Goal: Task Accomplishment & Management: Use online tool/utility

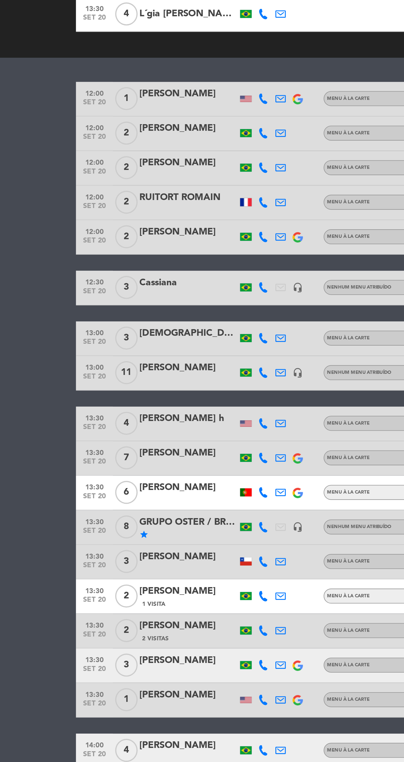
click at [4, 472] on bookings-row "12:00 [DATE] 1 Bailee Rue Menu À La Carte SENTADO 46 cancel 12:00 [DATE] 2 [PER…" at bounding box center [202, 547] width 404 height 763
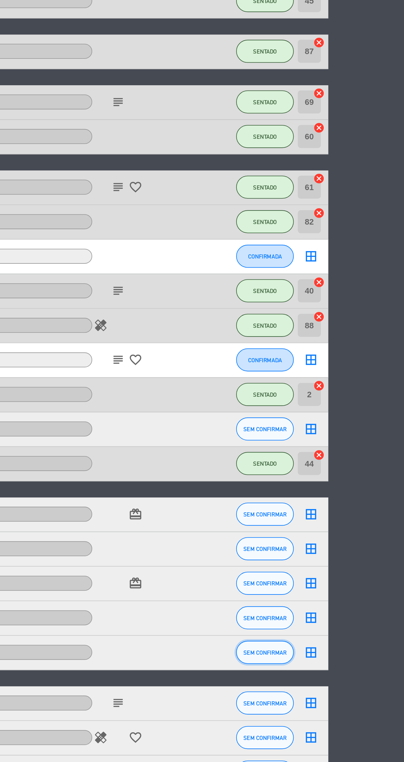
click at [343, 416] on button "SEM CONFIRMAR" at bounding box center [337, 412] width 28 height 11
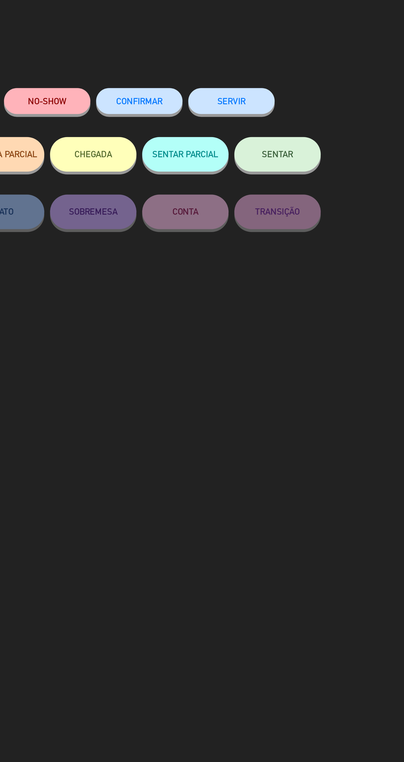
click at [298, 76] on button "SENTAR" at bounding box center [289, 74] width 41 height 17
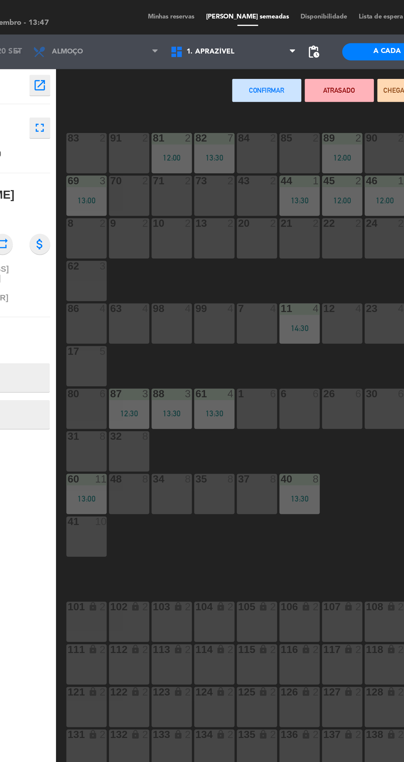
click at [88, 198] on div "80 6" at bounding box center [83, 195] width 19 height 19
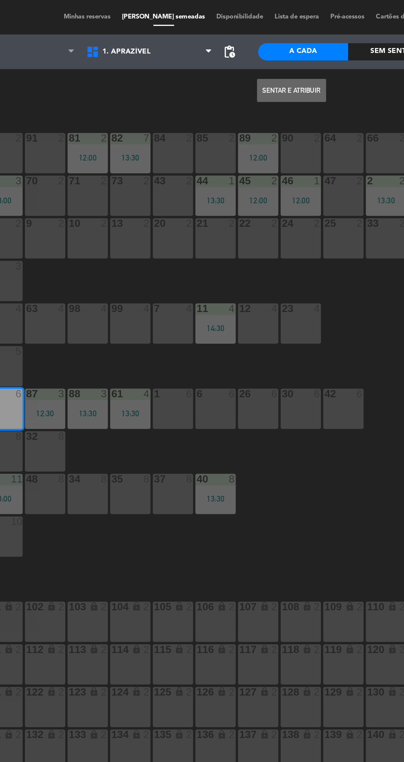
click at [229, 43] on button "Sentar e Atribuir" at bounding box center [221, 43] width 33 height 11
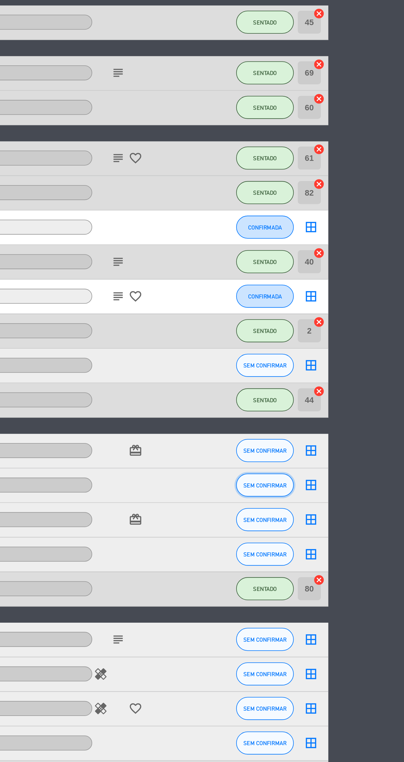
click at [344, 332] on button "SEM CONFIRMAR" at bounding box center [337, 329] width 28 height 11
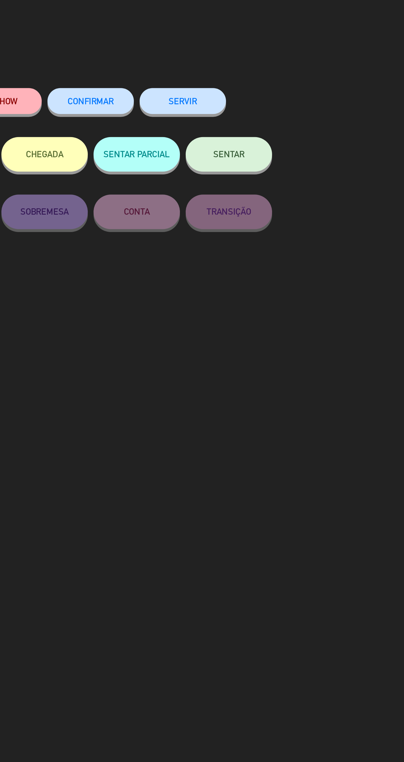
click at [291, 71] on button "SENTAR" at bounding box center [289, 74] width 41 height 17
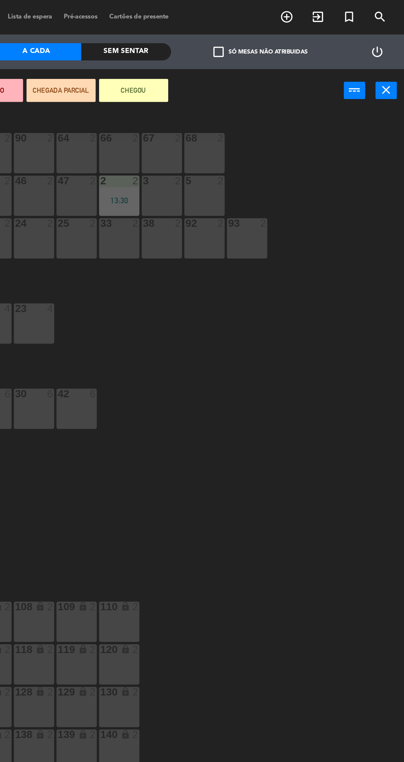
click at [393, 44] on icon "close" at bounding box center [395, 43] width 7 height 7
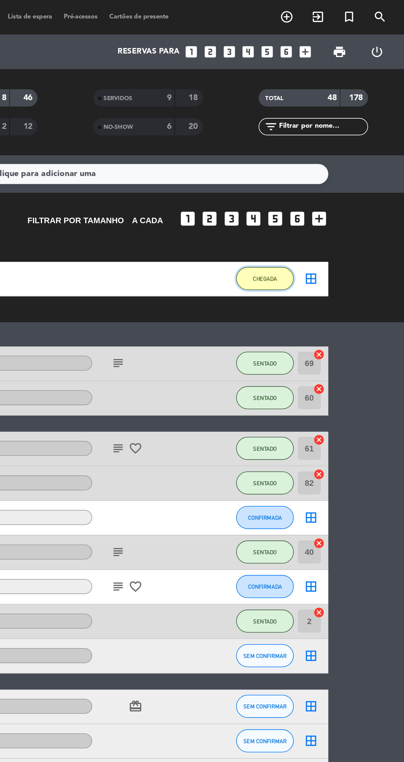
click at [341, 136] on button "CHEGADA" at bounding box center [337, 133] width 28 height 11
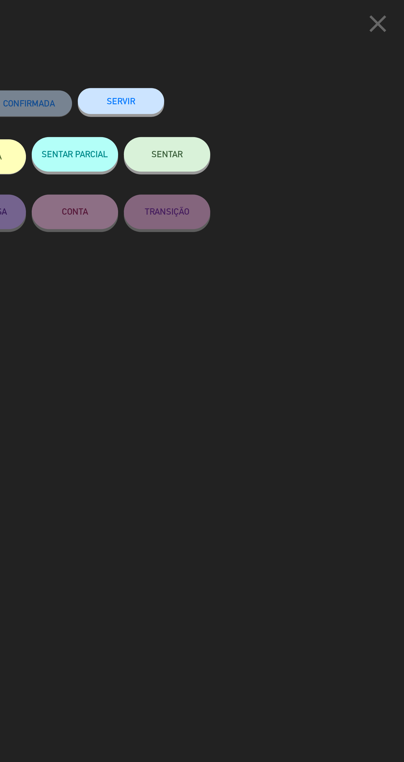
click at [303, 77] on button "SENTAR" at bounding box center [289, 74] width 41 height 17
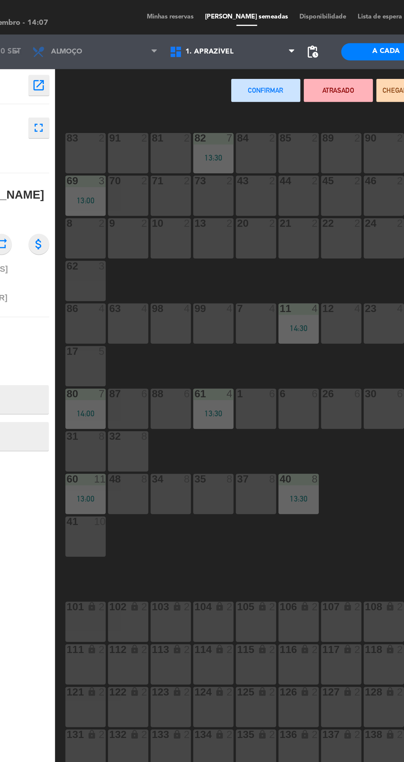
click at [106, 199] on div "87 6" at bounding box center [103, 195] width 19 height 19
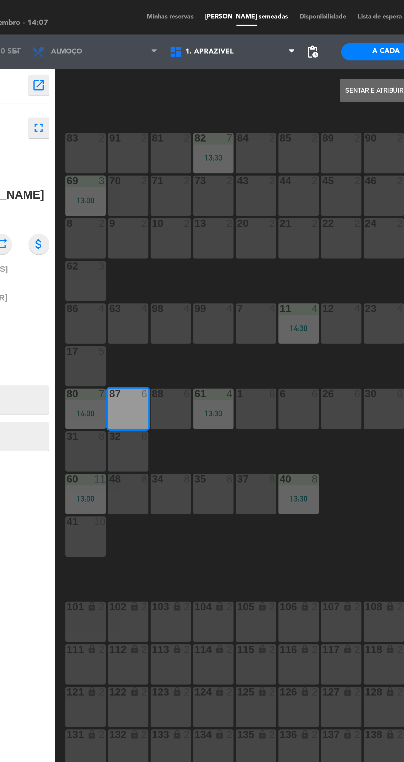
click at [217, 42] on button "Sentar e Atribuir" at bounding box center [221, 43] width 33 height 11
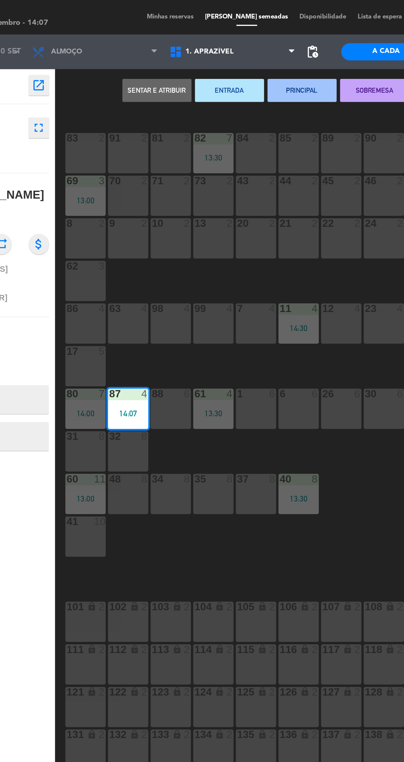
click at [50, 187] on textarea at bounding box center [39, 192] width 53 height 12
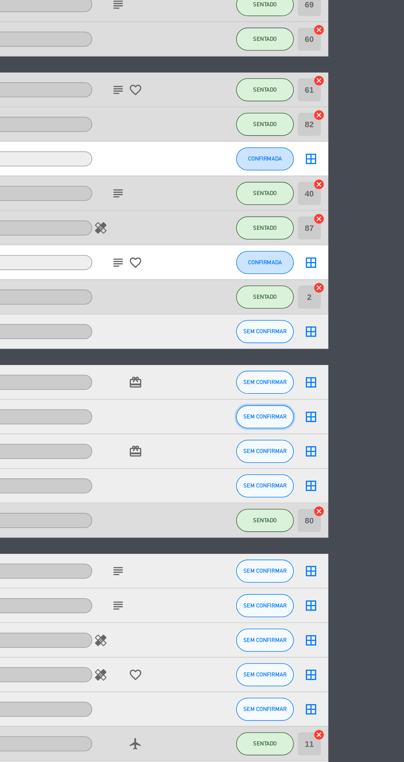
click at [339, 281] on span "SEM CONFIRMAR" at bounding box center [337, 280] width 21 height 3
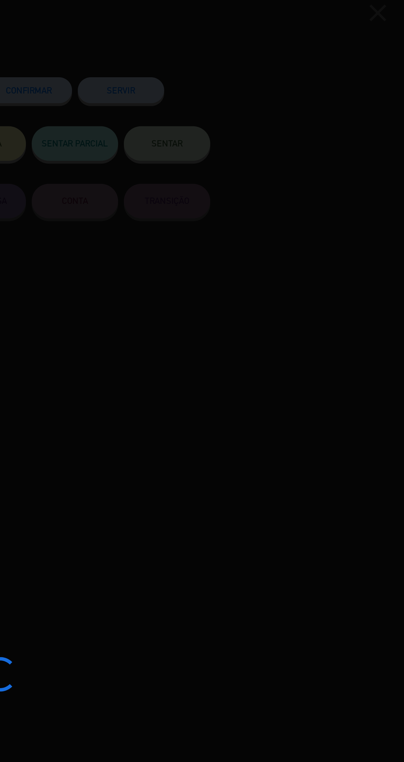
click at [301, 76] on div at bounding box center [202, 381] width 404 height 762
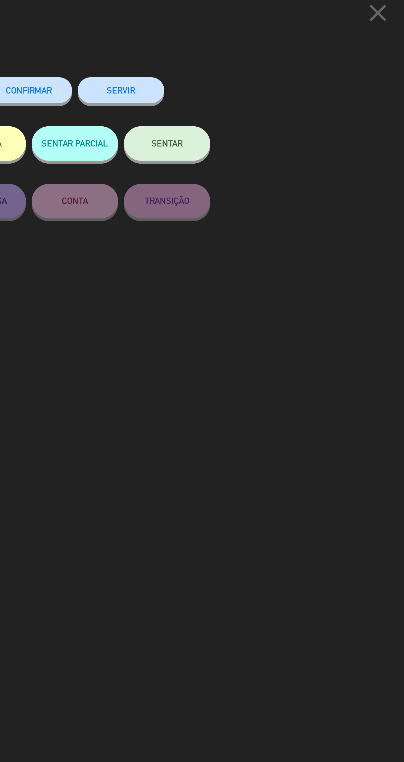
click at [298, 69] on button "SENTAR" at bounding box center [289, 74] width 41 height 17
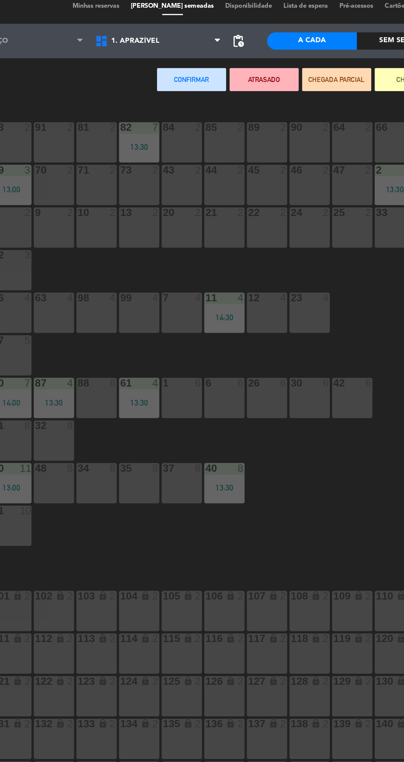
click at [125, 78] on div "81 2" at bounding box center [124, 73] width 19 height 19
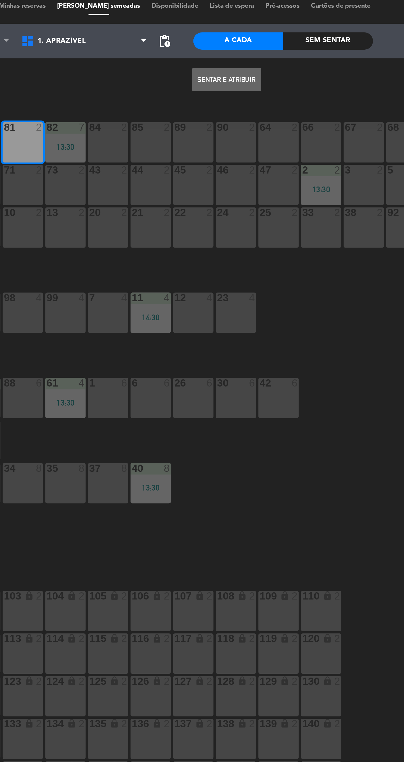
click at [224, 45] on button "Sentar e Atribuir" at bounding box center [221, 43] width 33 height 11
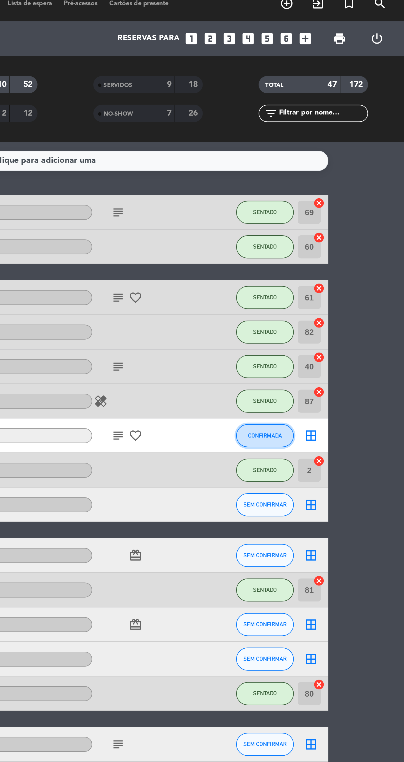
click at [338, 214] on span "CONFIRMADA" at bounding box center [337, 214] width 16 height 3
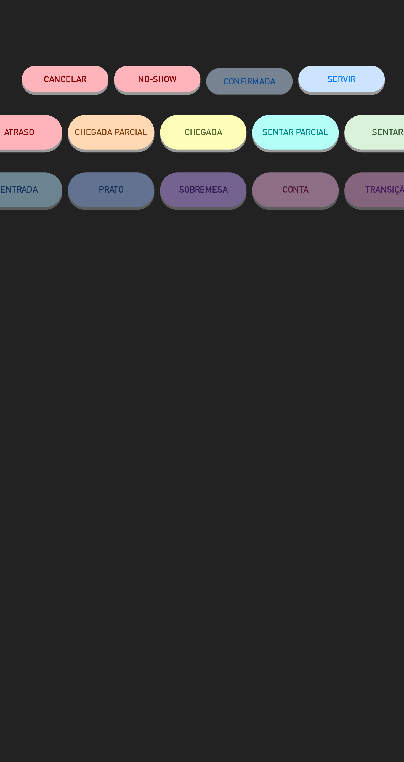
click at [184, 54] on button "NO-SHOW" at bounding box center [179, 48] width 41 height 12
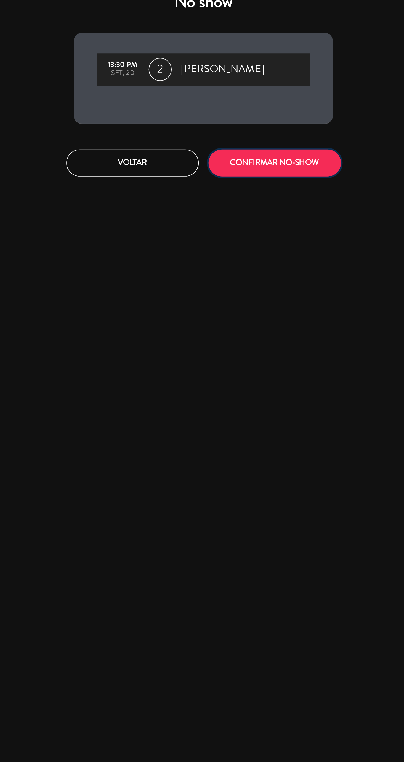
click at [254, 91] on button "CONFIRMAR NO-SHOW" at bounding box center [235, 88] width 63 height 13
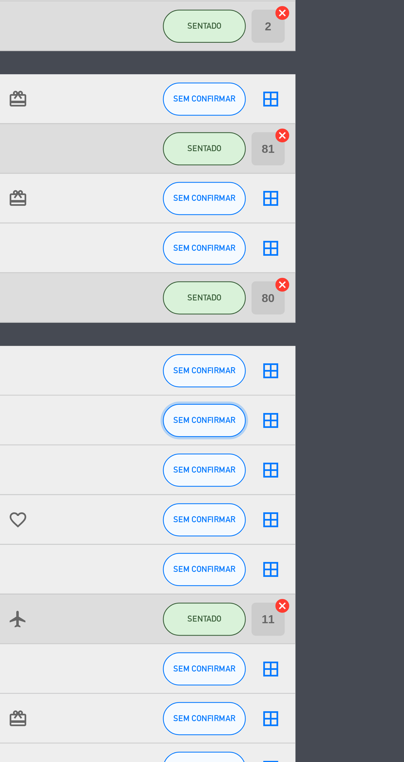
click at [337, 347] on span "SEM CONFIRMAR" at bounding box center [337, 346] width 21 height 3
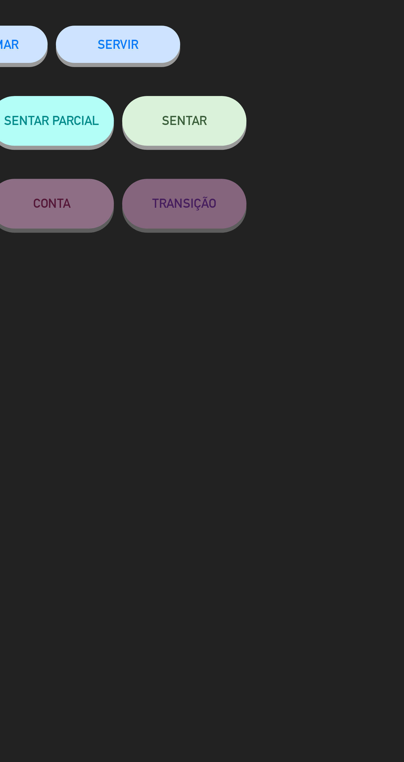
click at [297, 72] on button "SENTAR" at bounding box center [289, 74] width 41 height 17
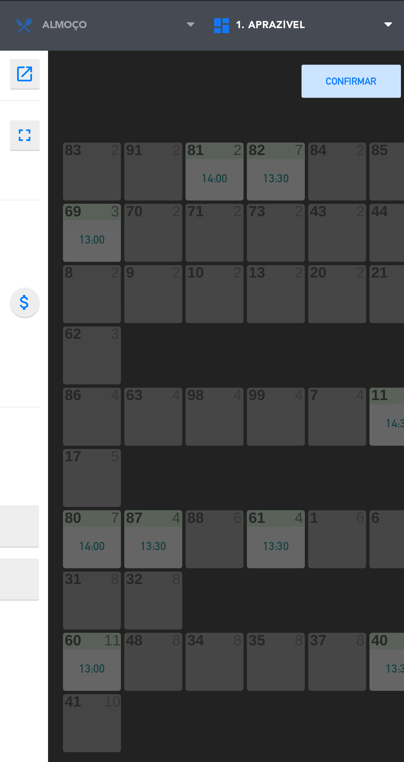
click at [80, 148] on div at bounding box center [83, 147] width 9 height 5
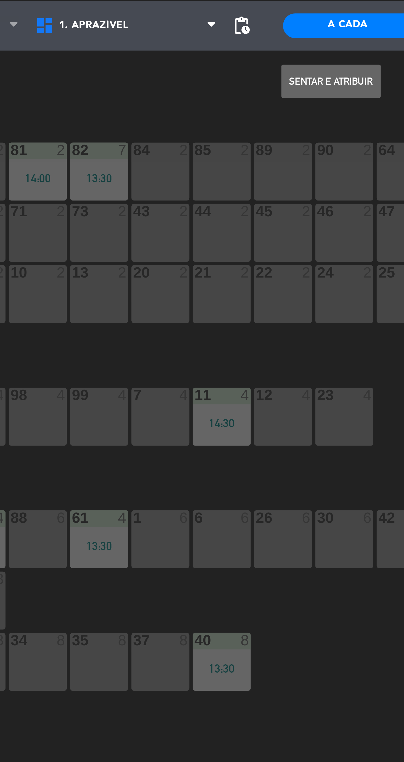
click at [237, 51] on div "Sentar e Atribuir power_input close" at bounding box center [222, 43] width 306 height 21
click at [226, 43] on button "Sentar e Atribuir" at bounding box center [221, 43] width 33 height 11
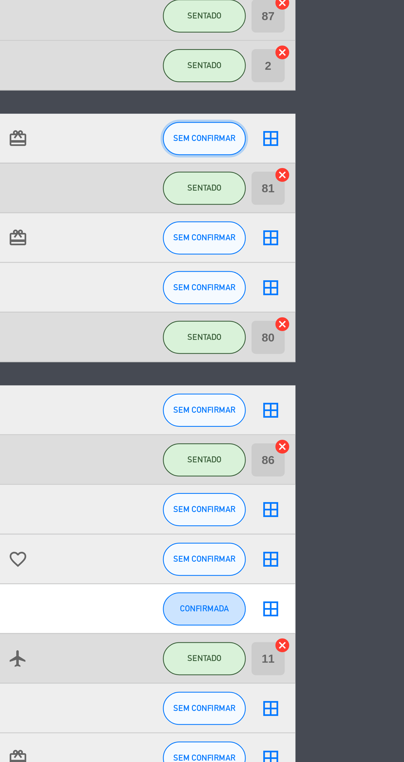
click at [340, 240] on span "SEM CONFIRMAR" at bounding box center [337, 239] width 21 height 3
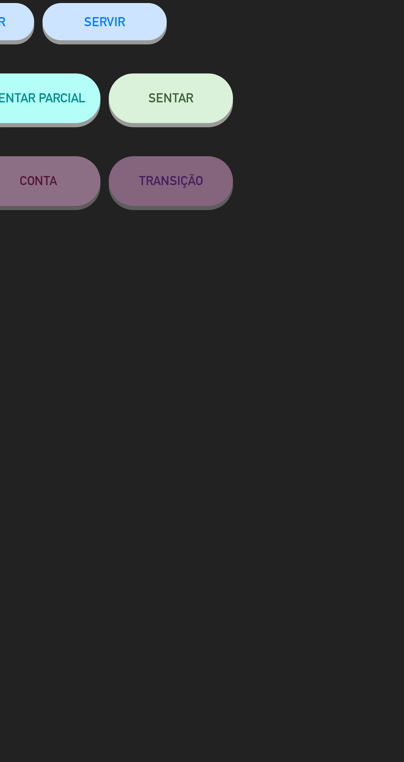
click at [297, 73] on button "SENTAR" at bounding box center [289, 74] width 41 height 17
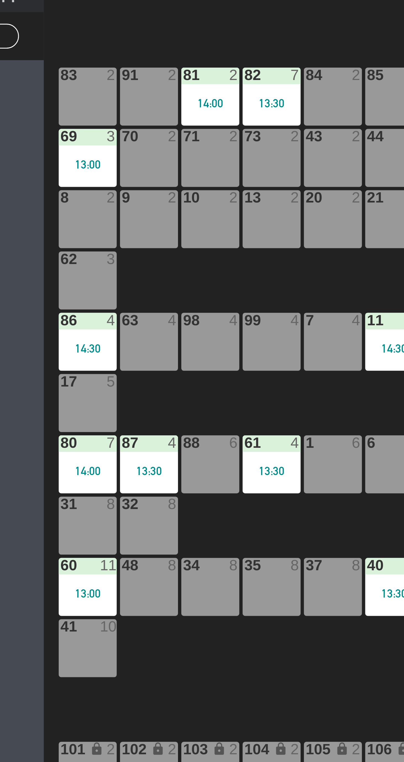
click at [120, 160] on div "98 4" at bounding box center [124, 154] width 19 height 19
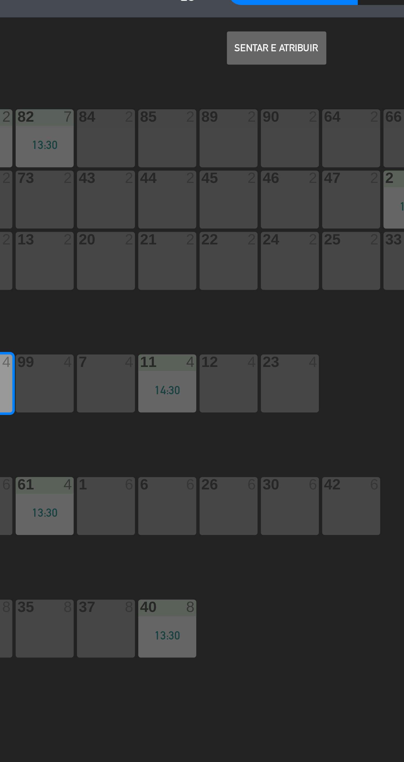
click at [226, 44] on button "Sentar e Atribuir" at bounding box center [221, 43] width 33 height 11
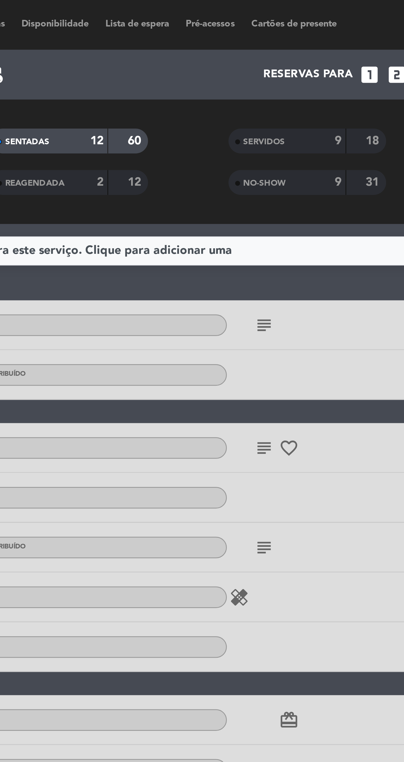
click at [273, 62] on div "NO-SHOW" at bounding box center [268, 61] width 25 height 6
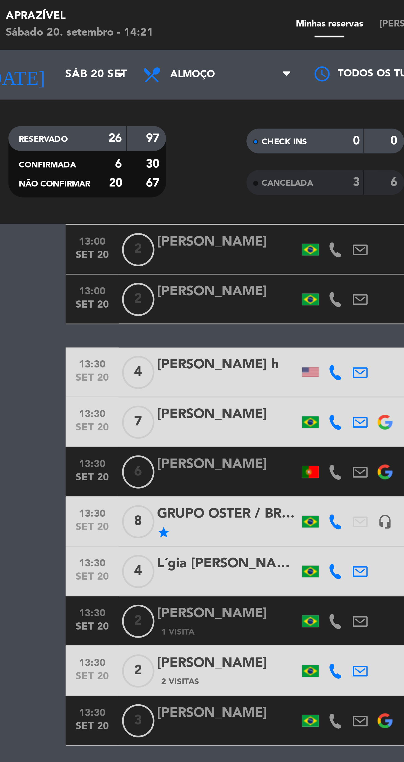
scroll to position [119, 0]
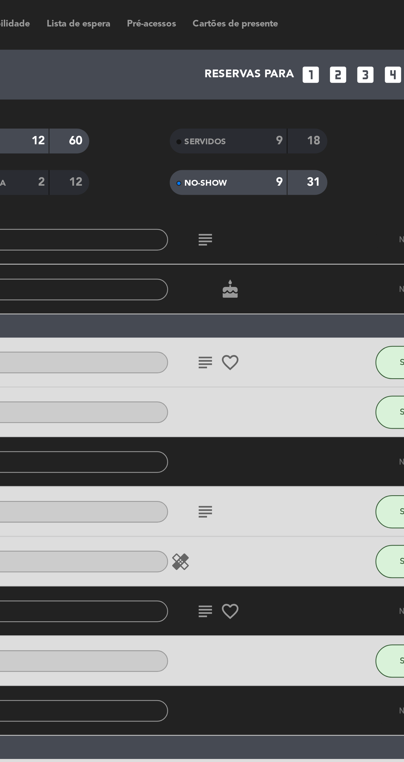
click at [266, 205] on icon "subject" at bounding box center [266, 203] width 7 height 7
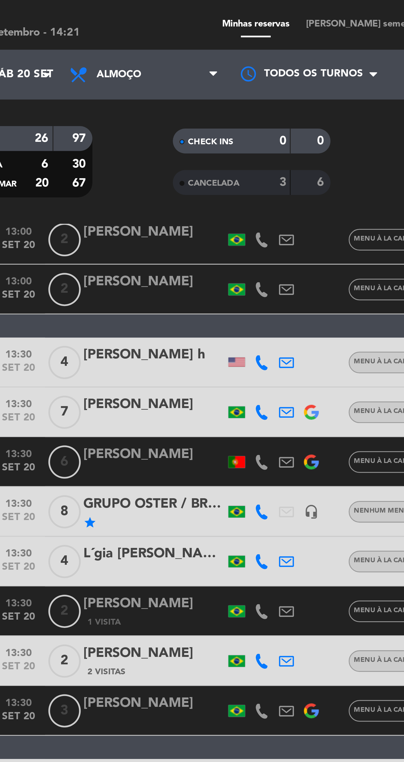
click at [95, 204] on div "1 Visita" at bounding box center [90, 206] width 47 height 5
